Goal: Transaction & Acquisition: Obtain resource

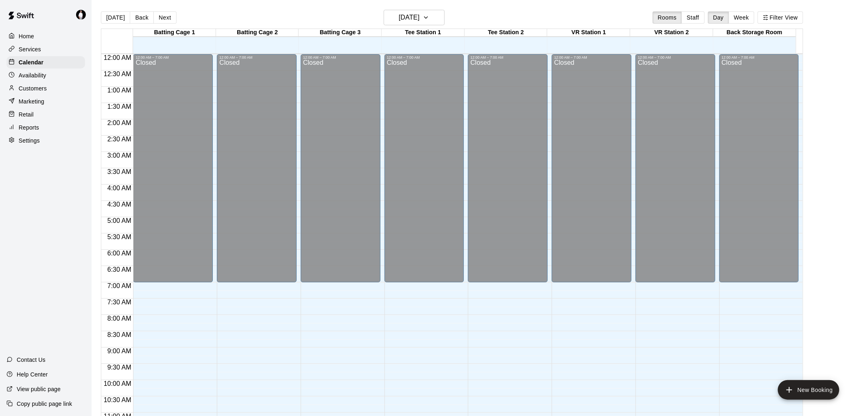
scroll to position [386, 0]
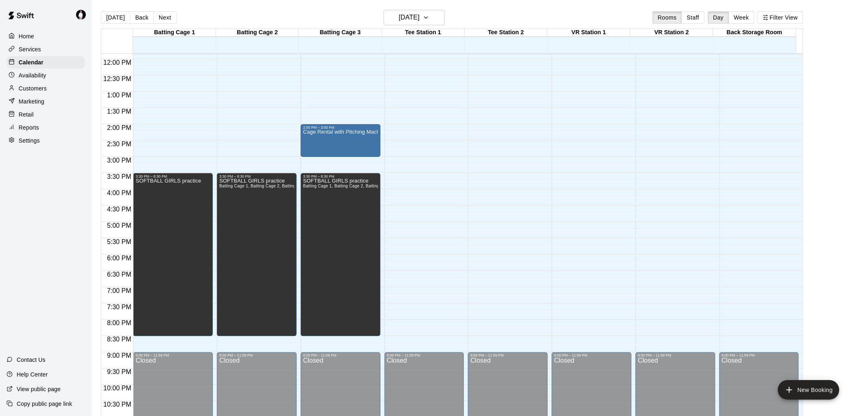
click at [30, 51] on p "Services" at bounding box center [30, 49] width 22 height 8
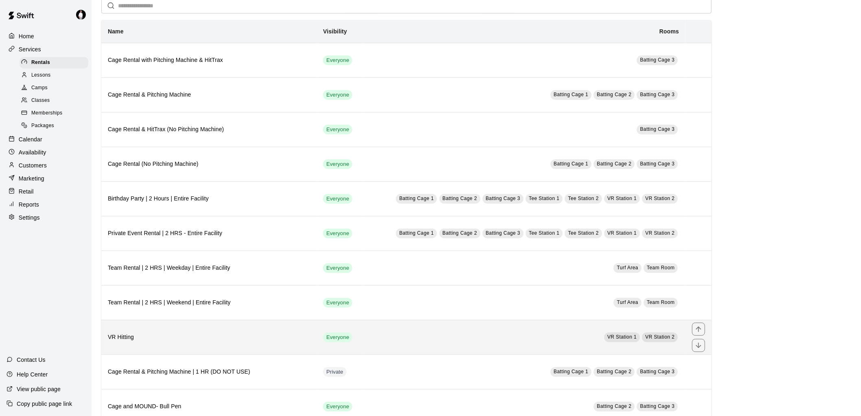
scroll to position [135, 0]
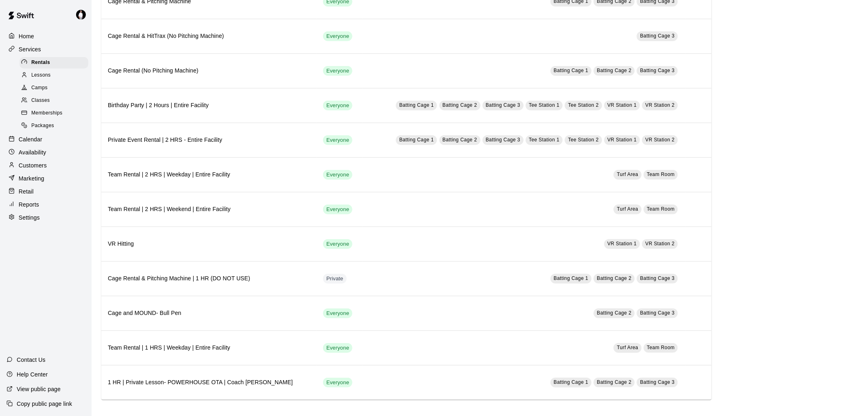
click at [56, 115] on span "Memberships" at bounding box center [46, 113] width 31 height 8
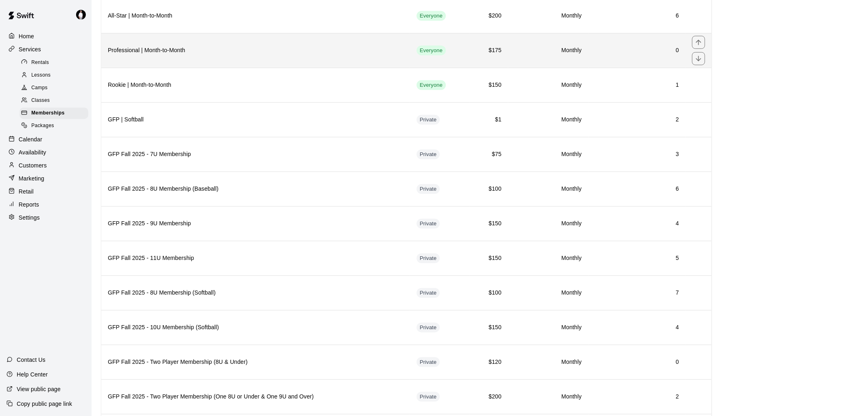
scroll to position [181, 0]
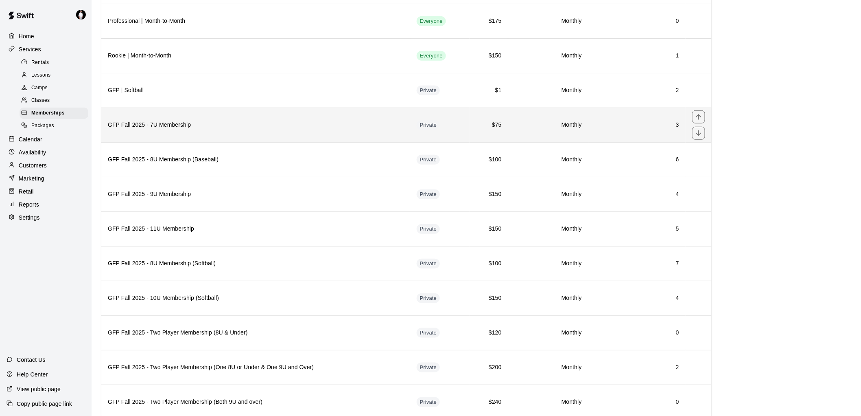
click at [282, 129] on h6 "GFP Fall 2025 - 7U Membership" at bounding box center [256, 125] width 296 height 9
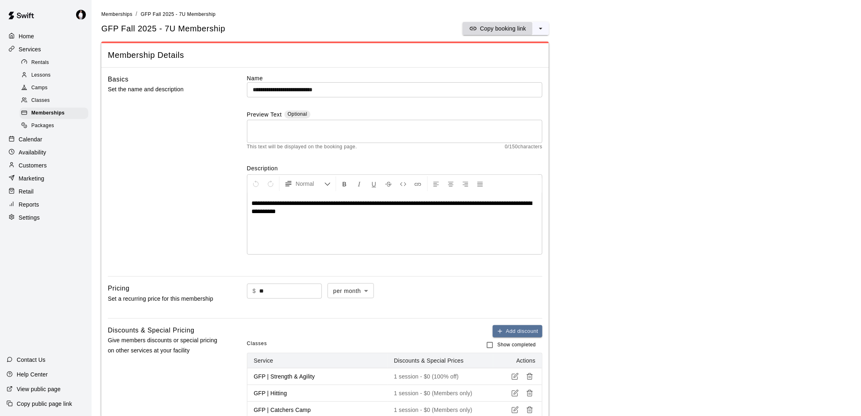
click at [512, 29] on p "Copy booking link" at bounding box center [503, 28] width 46 height 8
